Goal: Navigation & Orientation: Find specific page/section

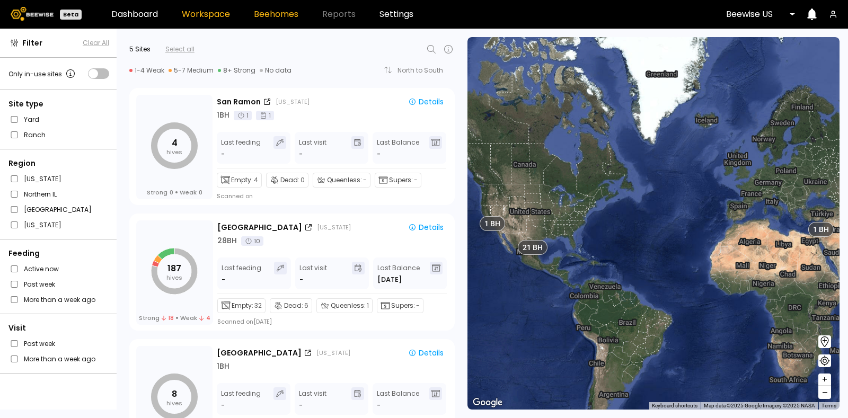
click at [268, 10] on link "Beehomes" at bounding box center [276, 14] width 45 height 8
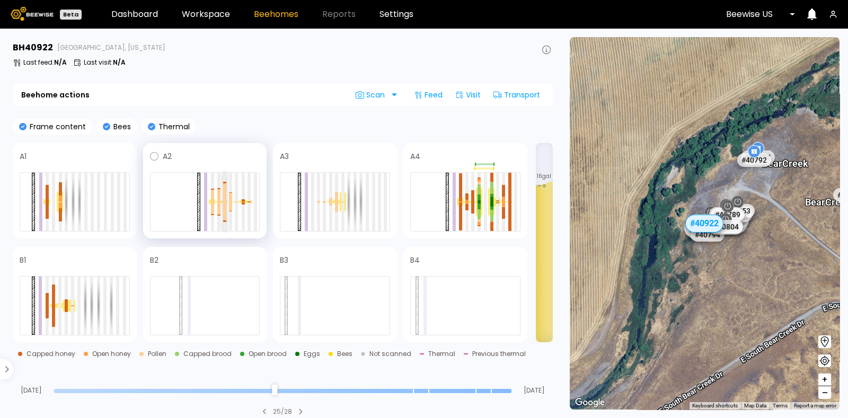
click at [224, 205] on div at bounding box center [224, 211] width 3 height 19
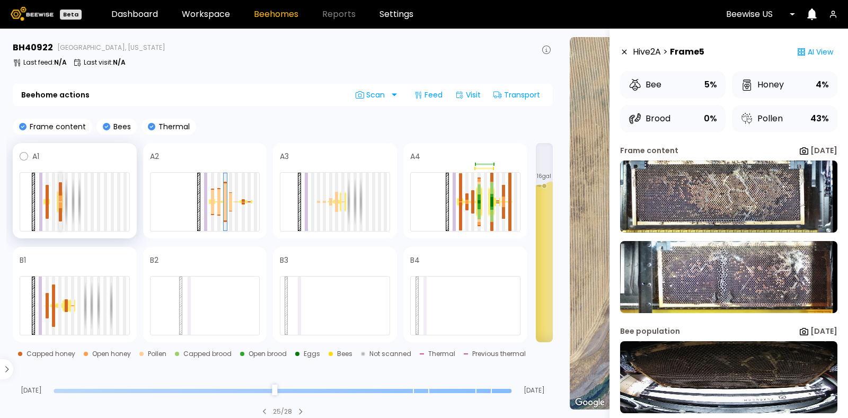
click at [59, 205] on div at bounding box center [60, 205] width 3 height 6
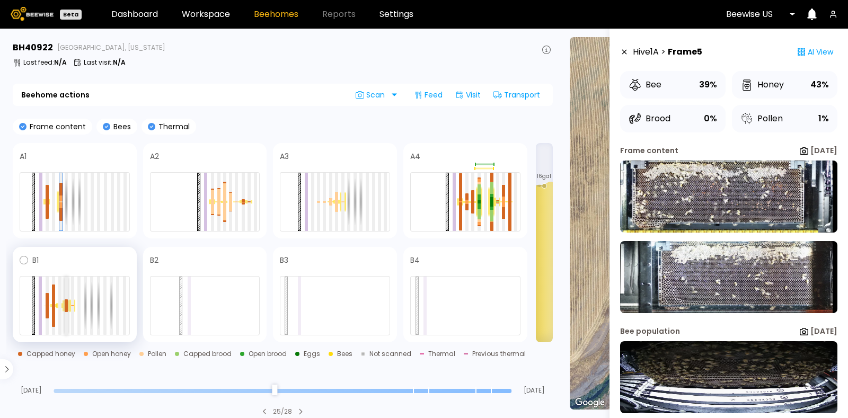
click at [65, 312] on div at bounding box center [66, 306] width 3 height 58
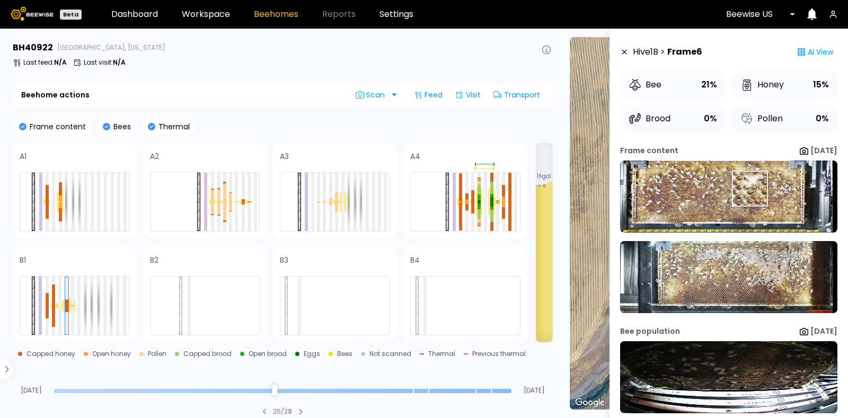
click at [749, 189] on img at bounding box center [728, 197] width 217 height 72
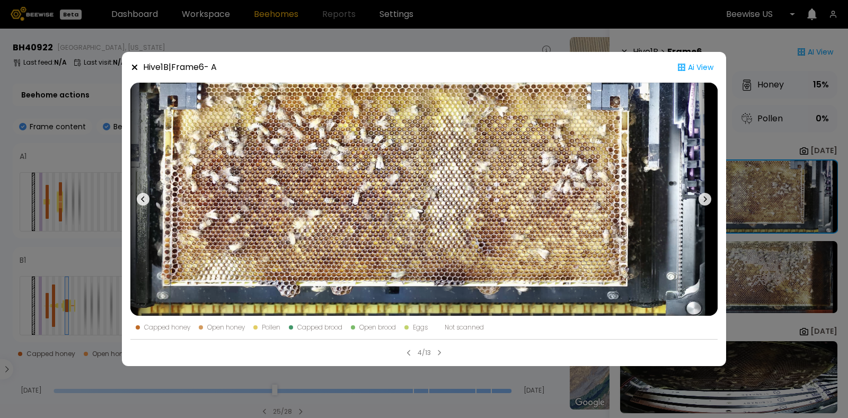
click at [137, 65] on icon at bounding box center [134, 67] width 5 height 5
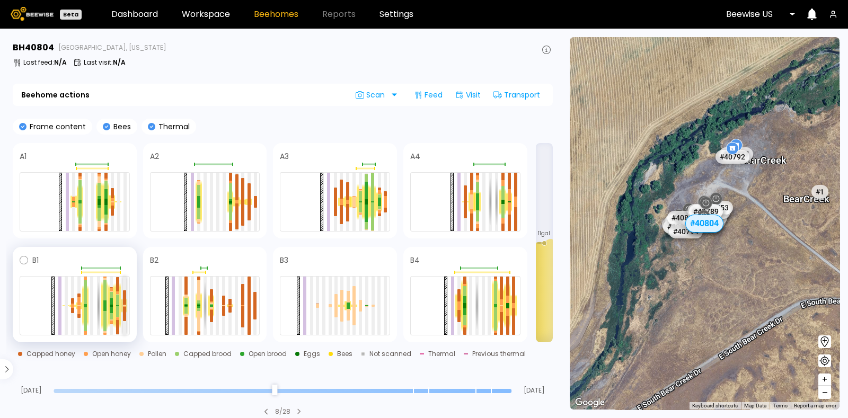
click at [125, 314] on div at bounding box center [124, 314] width 3 height 14
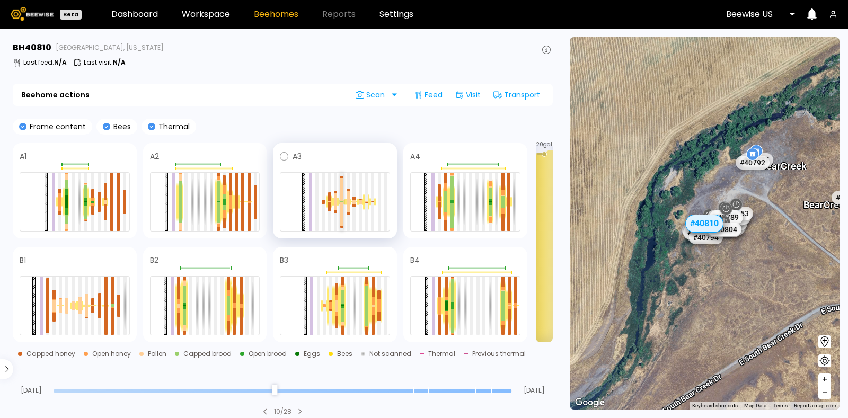
click at [342, 202] on div at bounding box center [341, 202] width 3 height 1
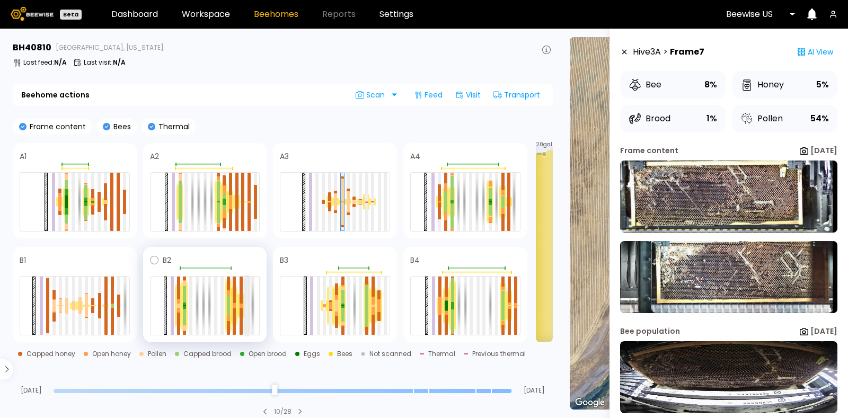
click at [246, 297] on div at bounding box center [246, 306] width 3 height 58
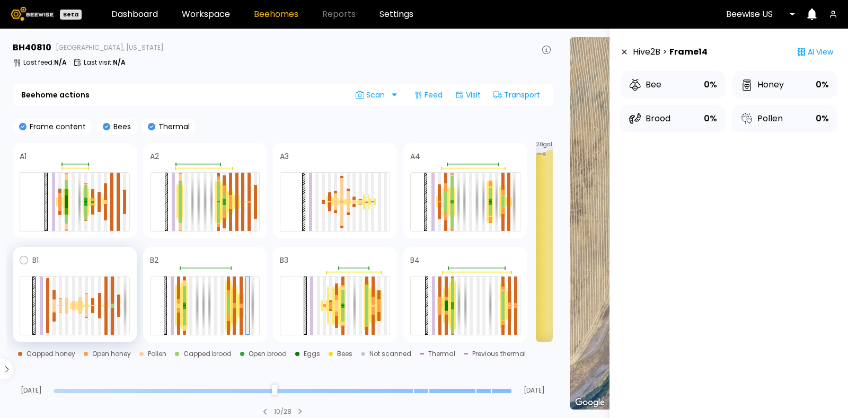
click at [113, 305] on div at bounding box center [112, 305] width 3 height 2
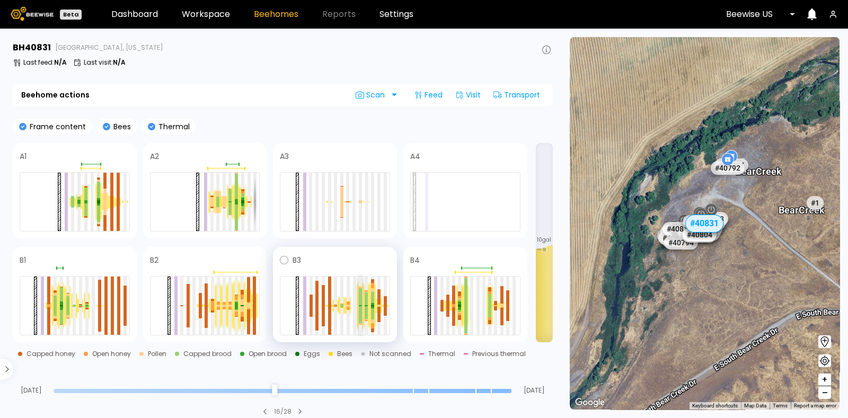
click at [360, 299] on div at bounding box center [360, 296] width 3 height 17
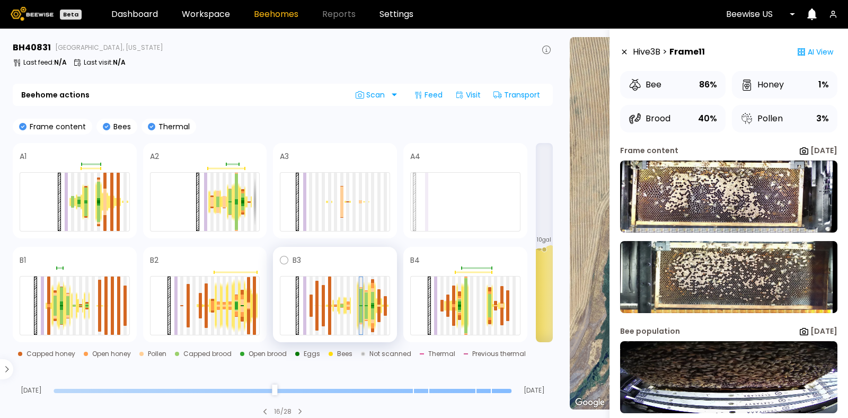
click at [360, 299] on div at bounding box center [360, 297] width 3 height 16
click at [60, 311] on div at bounding box center [61, 317] width 3 height 14
